Goal: Task Accomplishment & Management: Use online tool/utility

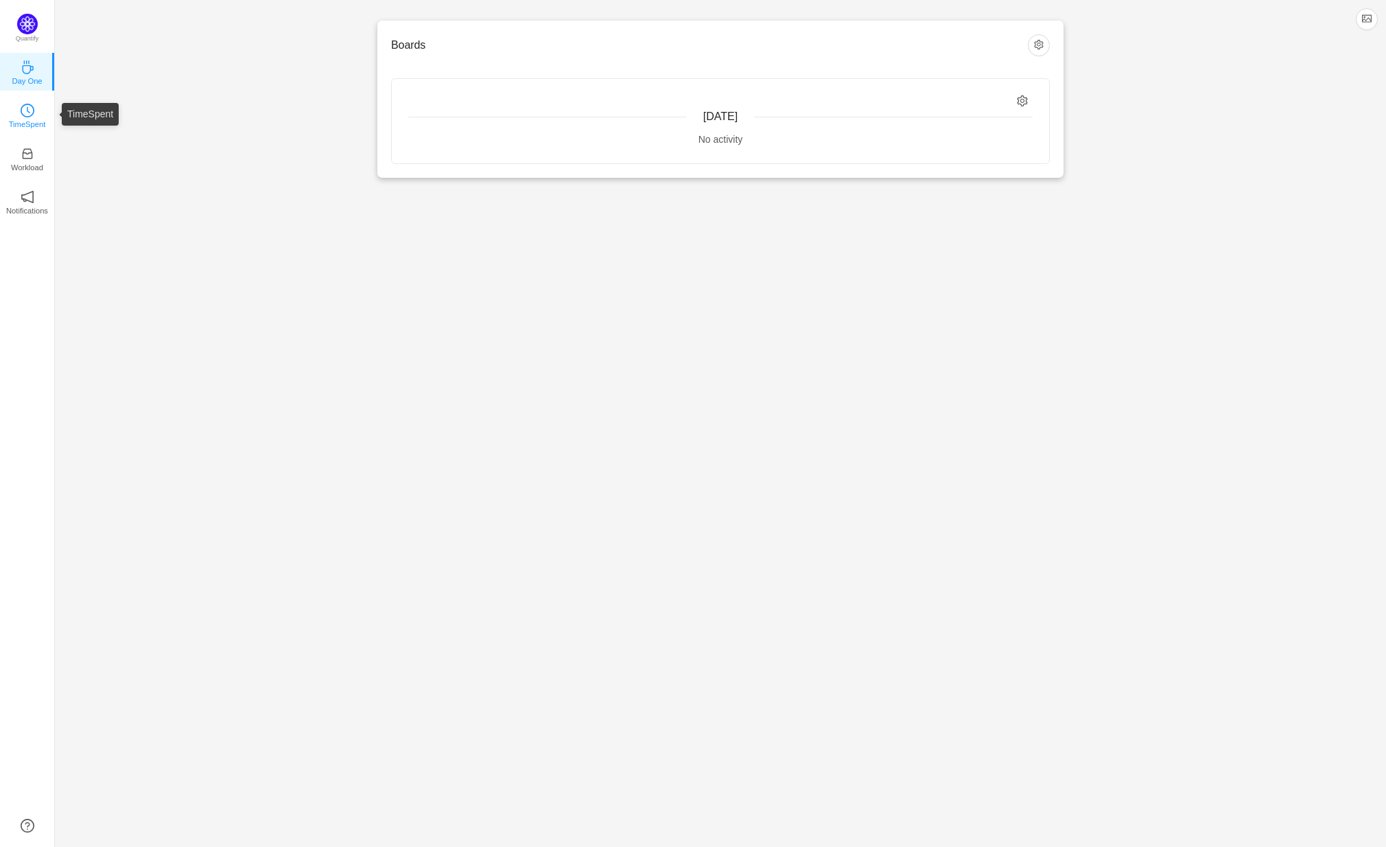
click at [29, 119] on p "TimeSpent" at bounding box center [27, 124] width 37 height 12
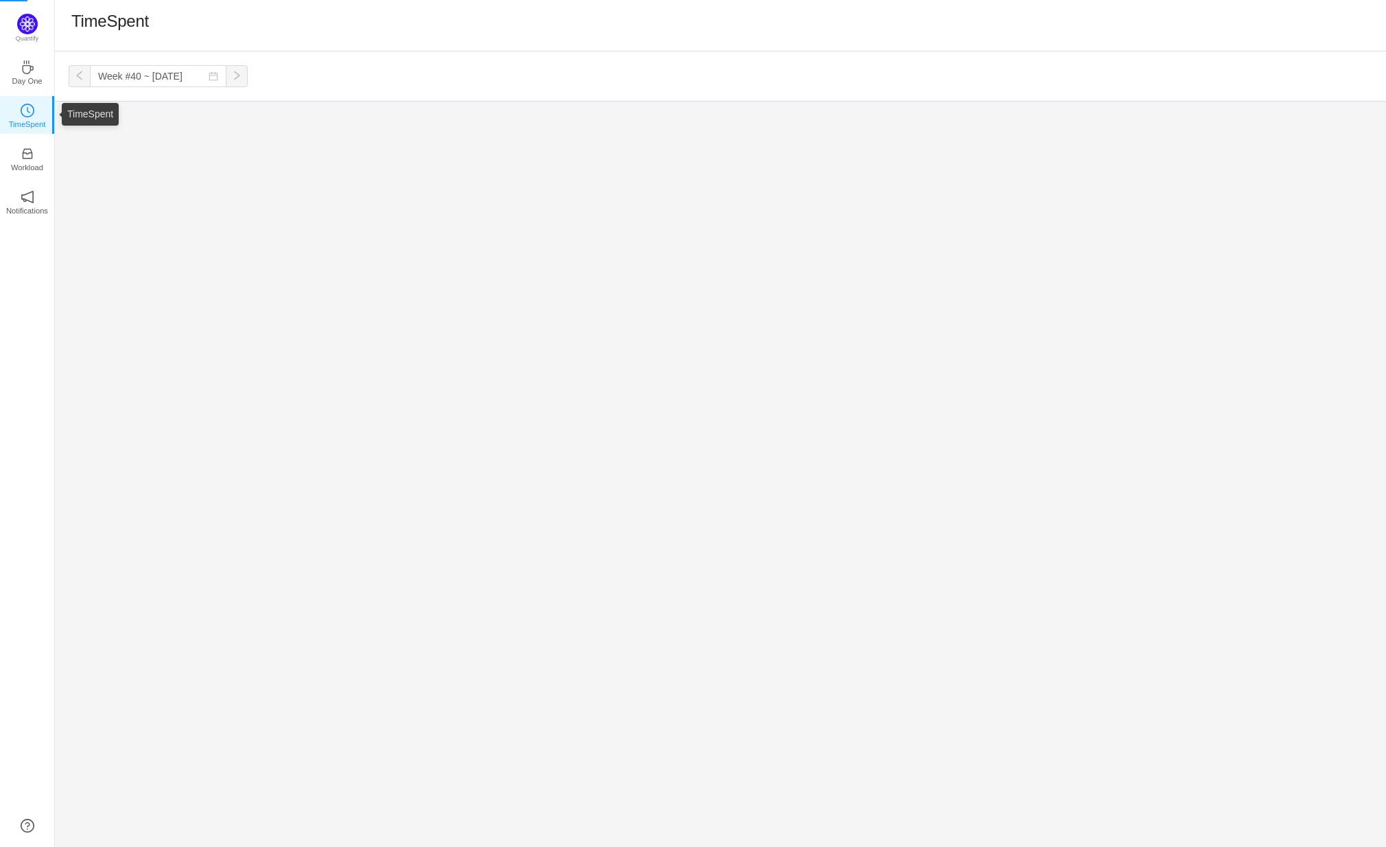
click at [26, 113] on icon "icon: clock-circle" at bounding box center [28, 111] width 14 height 14
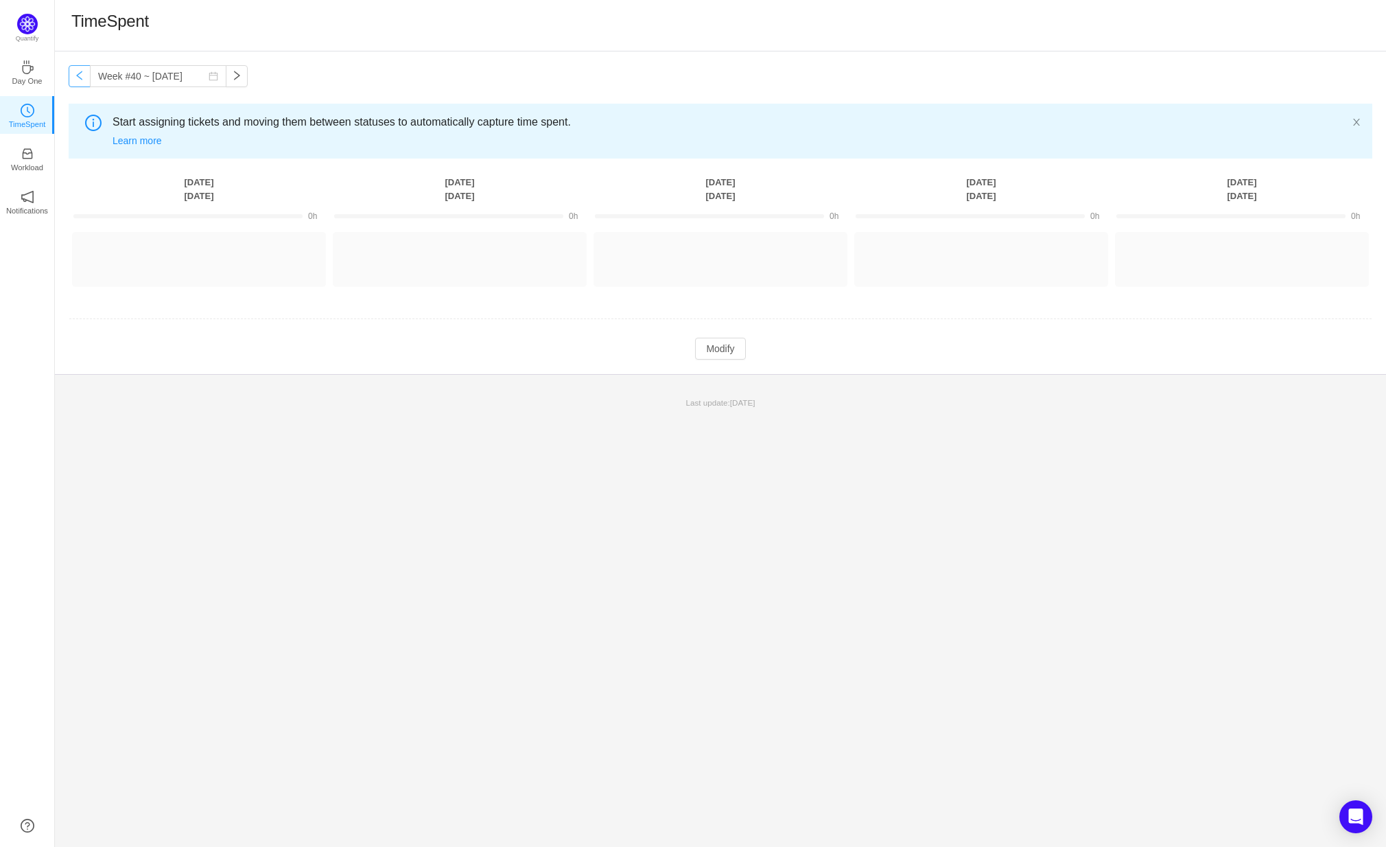
click at [79, 75] on button "button" at bounding box center [80, 76] width 22 height 22
type input "Week #38 ~ [DATE]"
click at [30, 153] on icon "icon: inbox" at bounding box center [27, 154] width 10 height 10
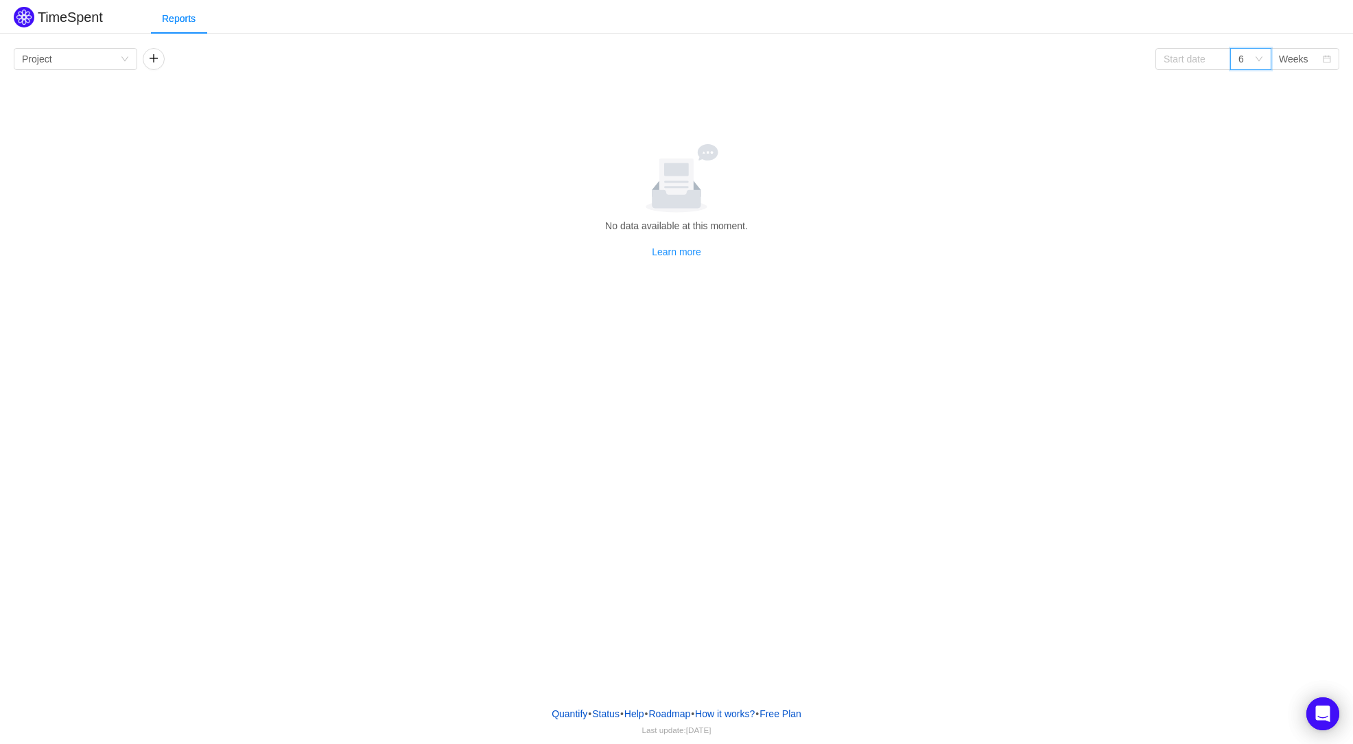
click at [1257, 58] on icon "icon: down" at bounding box center [1259, 59] width 8 height 8
drag, startPoint x: 157, startPoint y: 102, endPoint x: 141, endPoint y: 72, distance: 33.8
click at [154, 102] on div "Group by Project 6 Weeks No data available at this moment. Learn more Project […" at bounding box center [677, 153] width 1326 height 211
click at [124, 57] on icon "icon: down" at bounding box center [125, 59] width 8 height 8
click at [56, 174] on li "Person" at bounding box center [76, 174] width 124 height 22
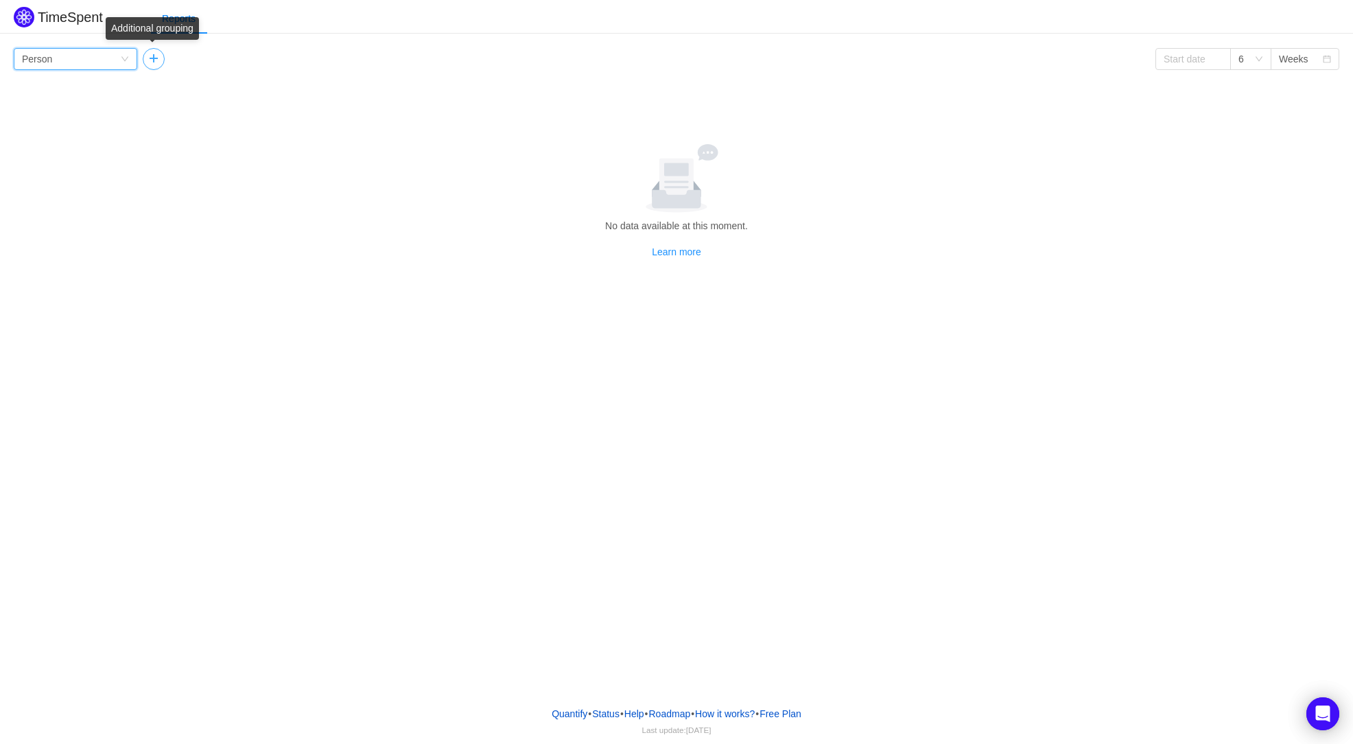
click at [152, 59] on button "button" at bounding box center [154, 59] width 22 height 22
click at [180, 58] on div "Group by" at bounding box center [197, 59] width 92 height 14
click at [63, 120] on div "Group by Person Group by 6 Weeks No data available at this moment. Learn more P…" at bounding box center [677, 153] width 1326 height 211
click at [1199, 60] on input at bounding box center [1193, 59] width 75 height 22
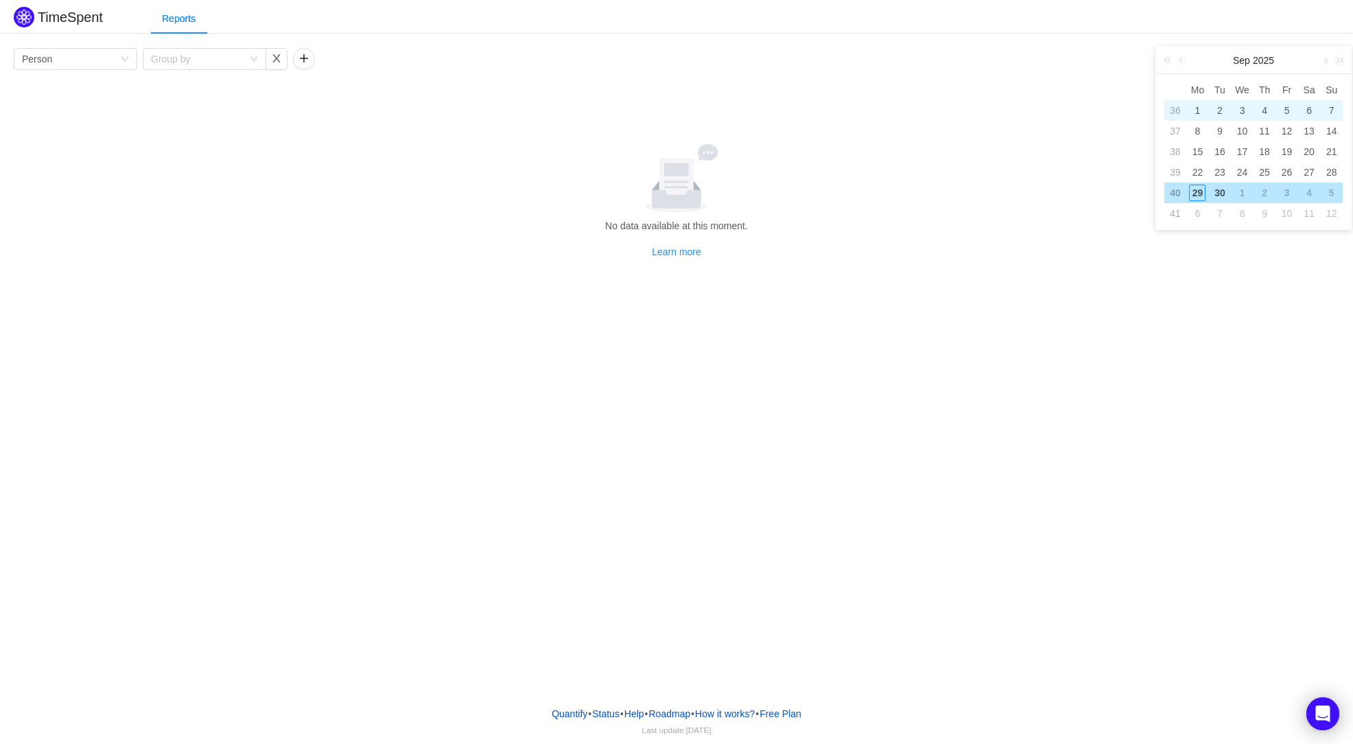
click at [1198, 109] on div "1" at bounding box center [1197, 110] width 16 height 16
type input "2025-09-01"
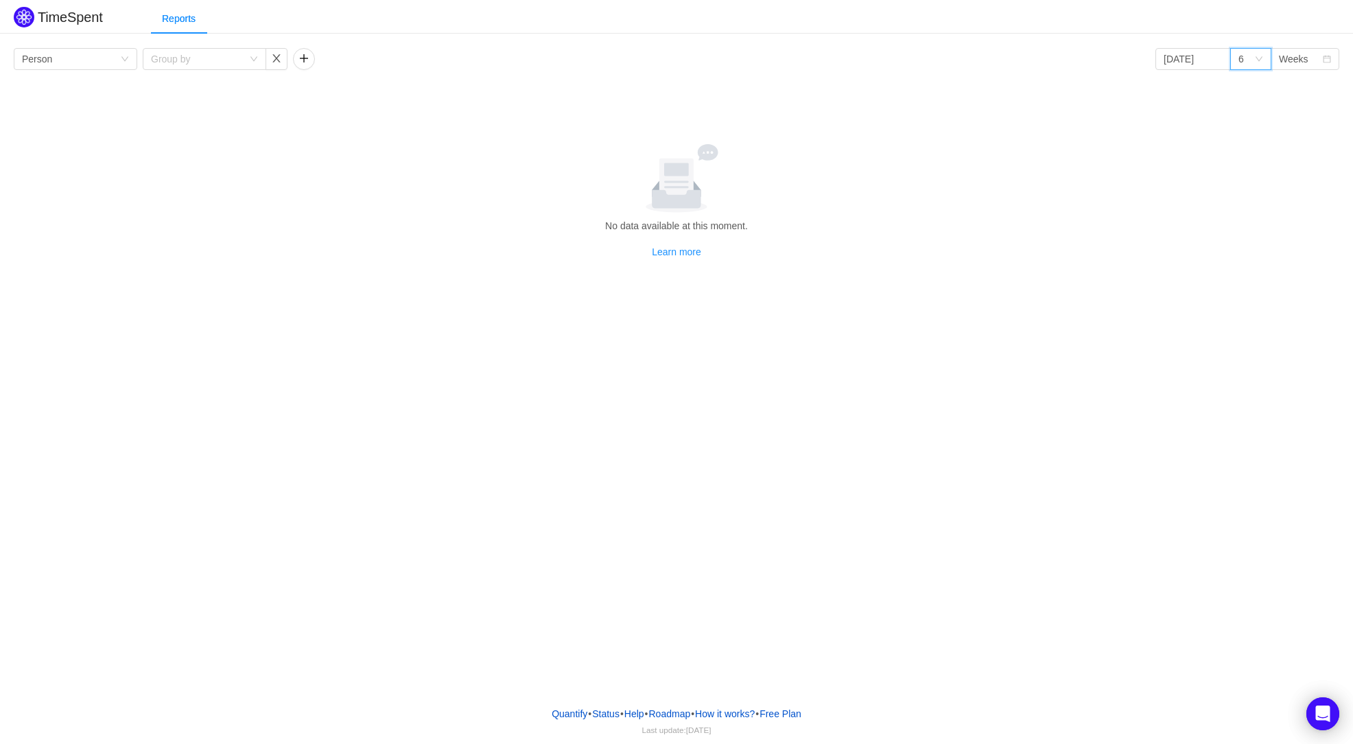
click at [1255, 58] on icon "icon: down" at bounding box center [1259, 59] width 8 height 8
click at [1252, 155] on li "12" at bounding box center [1250, 152] width 41 height 22
click at [324, 98] on div "Group by Person Group by 2025-09-01 12 Weeks No data available at this moment. …" at bounding box center [677, 153] width 1326 height 211
